Goal: Task Accomplishment & Management: Manage account settings

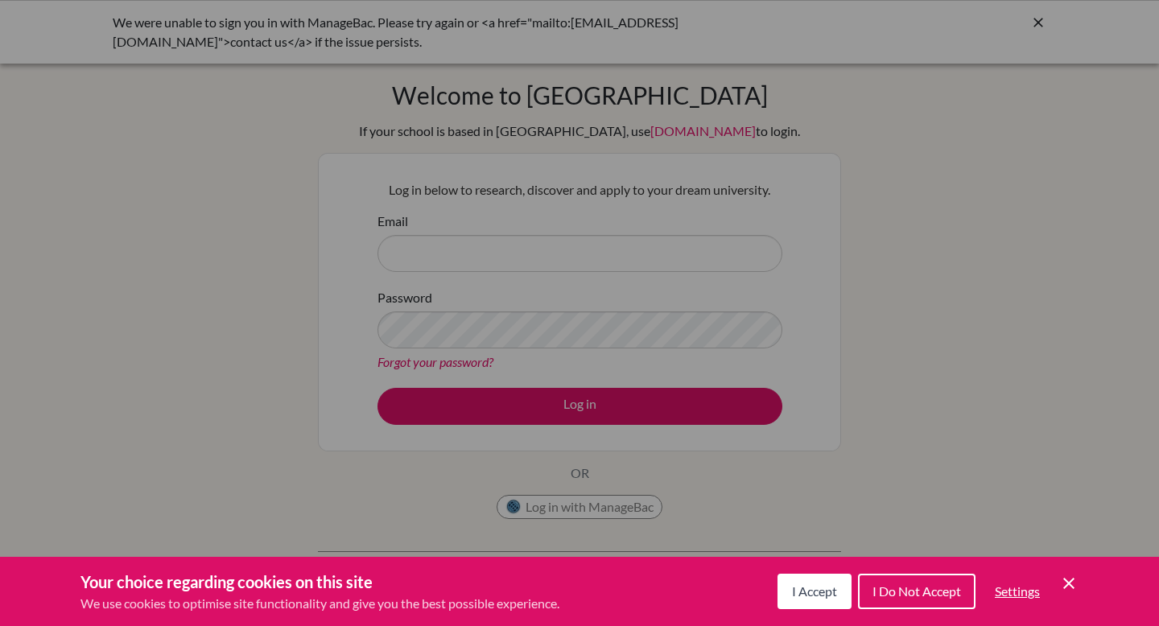
click at [812, 607] on button "I Accept" at bounding box center [815, 591] width 74 height 35
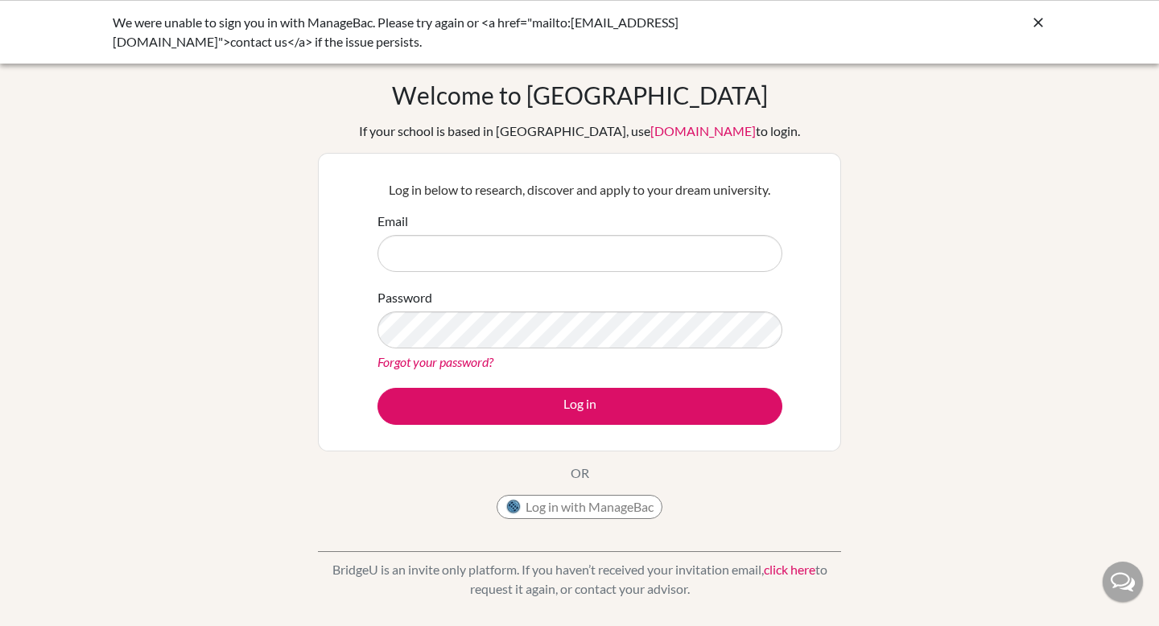
click at [563, 520] on div "Log in with ManageBac" at bounding box center [580, 511] width 166 height 32
click at [549, 504] on button "Log in with ManageBac" at bounding box center [580, 507] width 166 height 24
click at [537, 518] on button "Log in with ManageBac" at bounding box center [580, 507] width 166 height 24
click at [589, 261] on input "Email" at bounding box center [580, 253] width 405 height 37
type input "[EMAIL_ADDRESS][DOMAIN_NAME]"
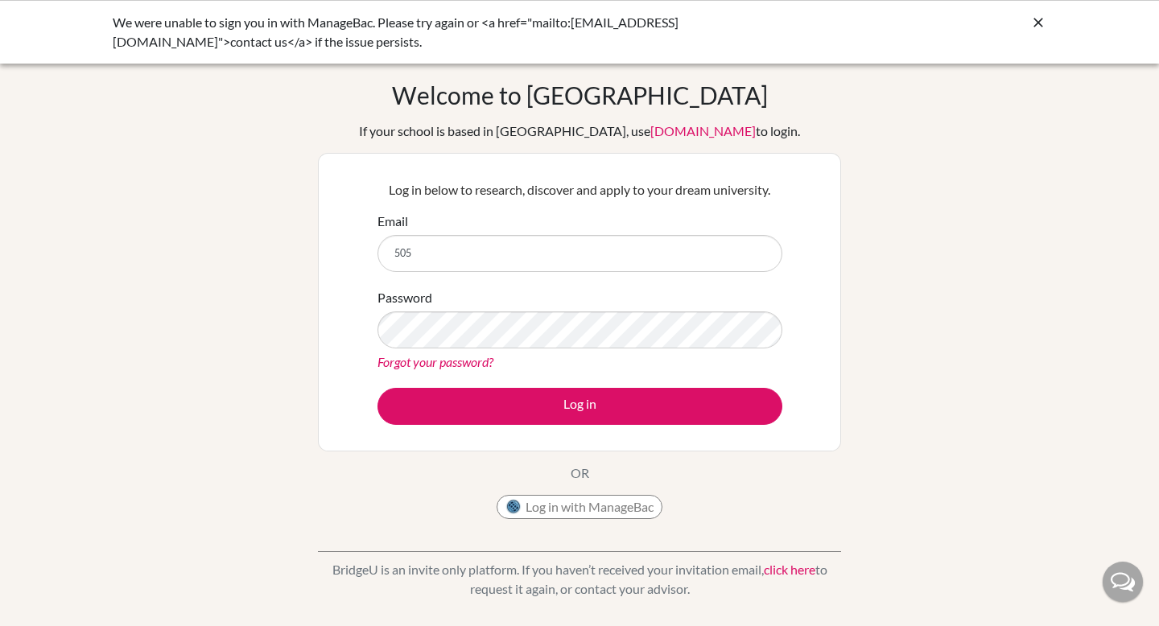
drag, startPoint x: 440, startPoint y: 260, endPoint x: 336, endPoint y: 260, distance: 103.0
click at [336, 260] on div "Log in below to research, discover and apply to your dream university. Email 50…" at bounding box center [579, 302] width 523 height 299
type input "5"
click at [208, 317] on div "Welcome to [GEOGRAPHIC_DATA] If your school is based in [GEOGRAPHIC_DATA], use …" at bounding box center [579, 343] width 1159 height 526
click at [435, 259] on input "Email" at bounding box center [580, 253] width 405 height 37
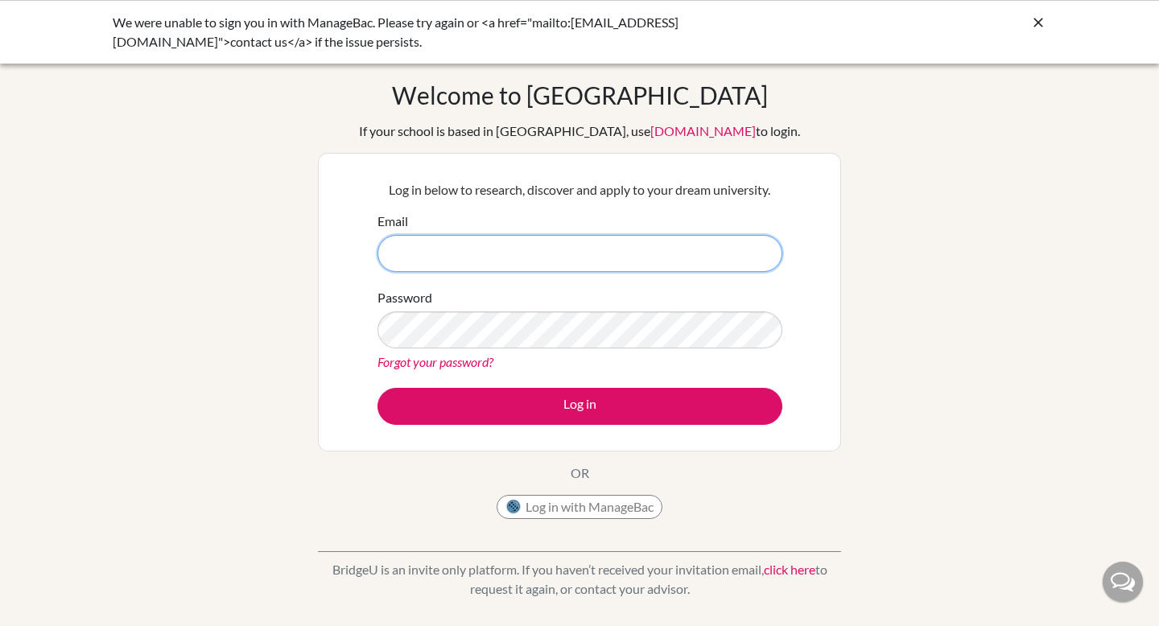
type input "[EMAIL_ADDRESS][DOMAIN_NAME]"
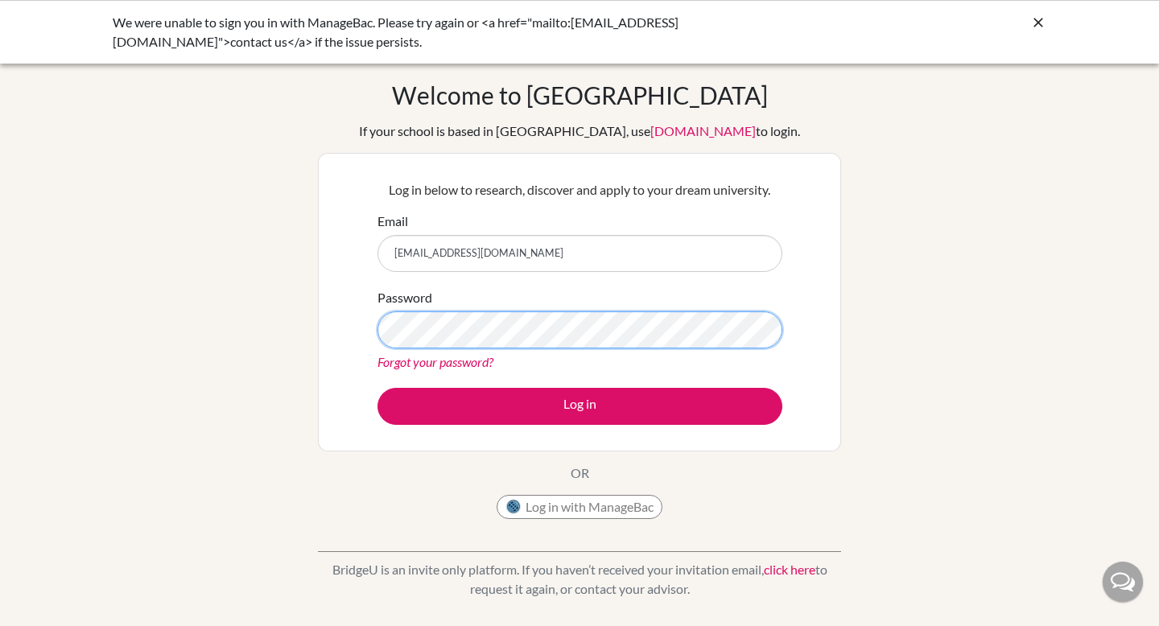
click at [378, 388] on button "Log in" at bounding box center [580, 406] width 405 height 37
